Goal: Task Accomplishment & Management: Complete application form

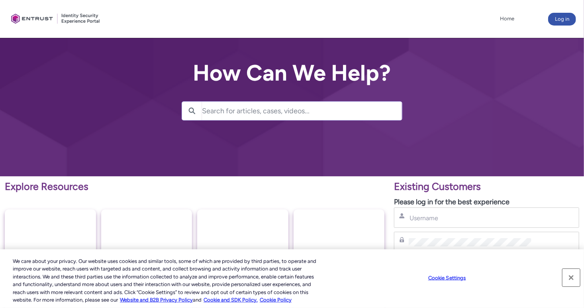
click at [571, 275] on button "Close" at bounding box center [572, 278] width 18 height 18
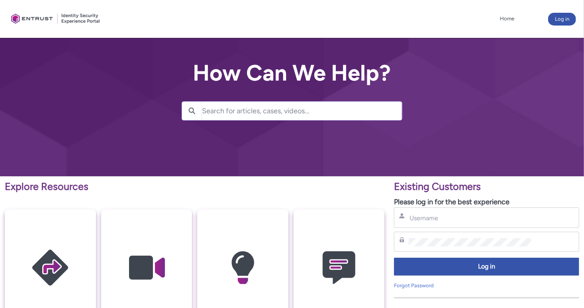
click at [337, 191] on p "Explore Resources" at bounding box center [195, 186] width 380 height 15
click at [381, 189] on p "Explore Resources" at bounding box center [195, 186] width 380 height 15
click at [384, 192] on p "Explore Resources" at bounding box center [195, 186] width 380 height 15
click at [448, 215] on input "Username" at bounding box center [470, 218] width 122 height 8
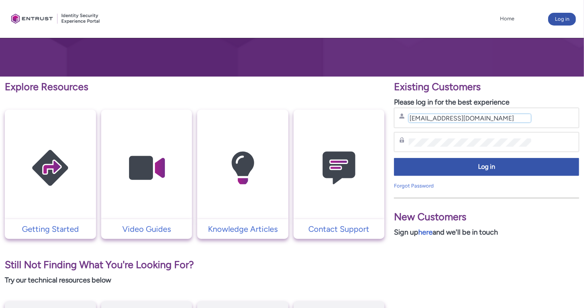
scroll to position [120, 0]
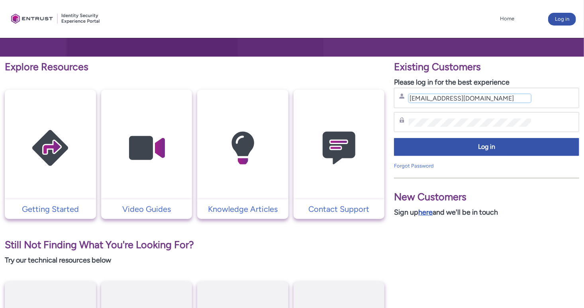
type input "[EMAIL_ADDRESS][DOMAIN_NAME]"
click at [427, 210] on link "here" at bounding box center [426, 212] width 14 height 9
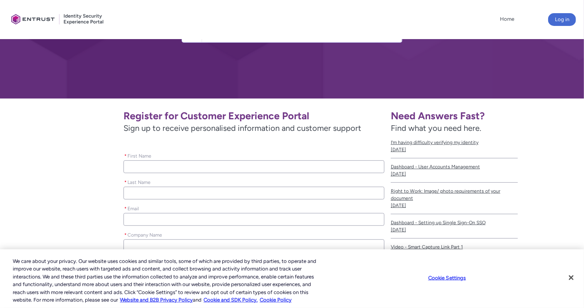
scroll to position [80, 0]
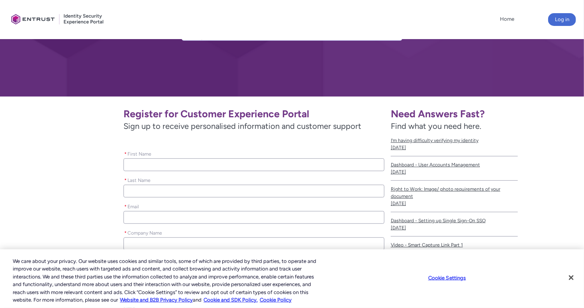
click at [171, 162] on input "* First Name" at bounding box center [254, 164] width 261 height 13
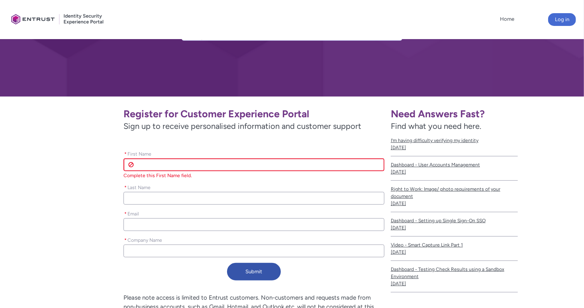
click at [181, 165] on input "* First Name" at bounding box center [254, 164] width 261 height 13
type lightning-primitive-input-simple "[PERSON_NAME]"
type lightning-primitive-input-simple "[EMAIL_ADDRESS][DOMAIN_NAME]"
type lightning-primitive-input-simple "645046483"
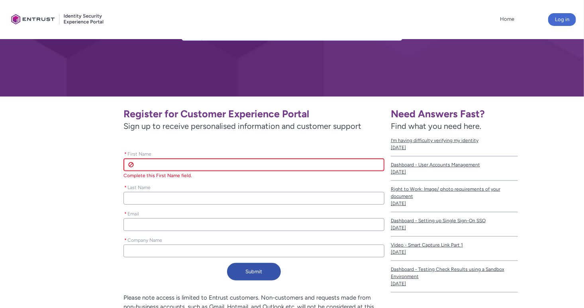
type input "[PERSON_NAME]"
type input "[EMAIL_ADDRESS][DOMAIN_NAME]"
type input "645046483"
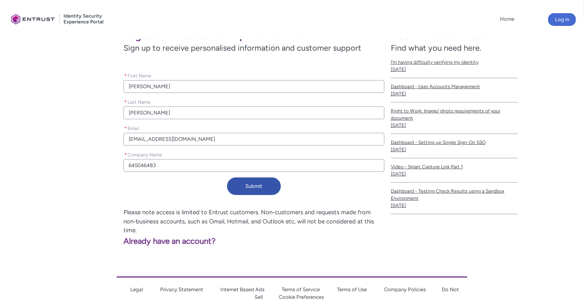
scroll to position [159, 0]
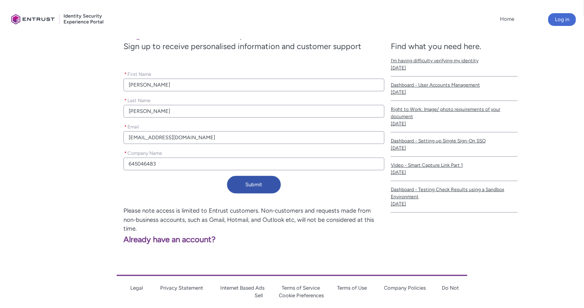
drag, startPoint x: 160, startPoint y: 163, endPoint x: 54, endPoint y: 177, distance: 106.6
click at [54, 177] on div "Register for Customer Experience Portal Sign up to receive personalised informa…" at bounding box center [198, 110] width 373 height 174
click at [111, 160] on div "Register for Customer Experience Portal Sign up to receive personalised informa…" at bounding box center [198, 110] width 373 height 174
